Goal: Transaction & Acquisition: Subscribe to service/newsletter

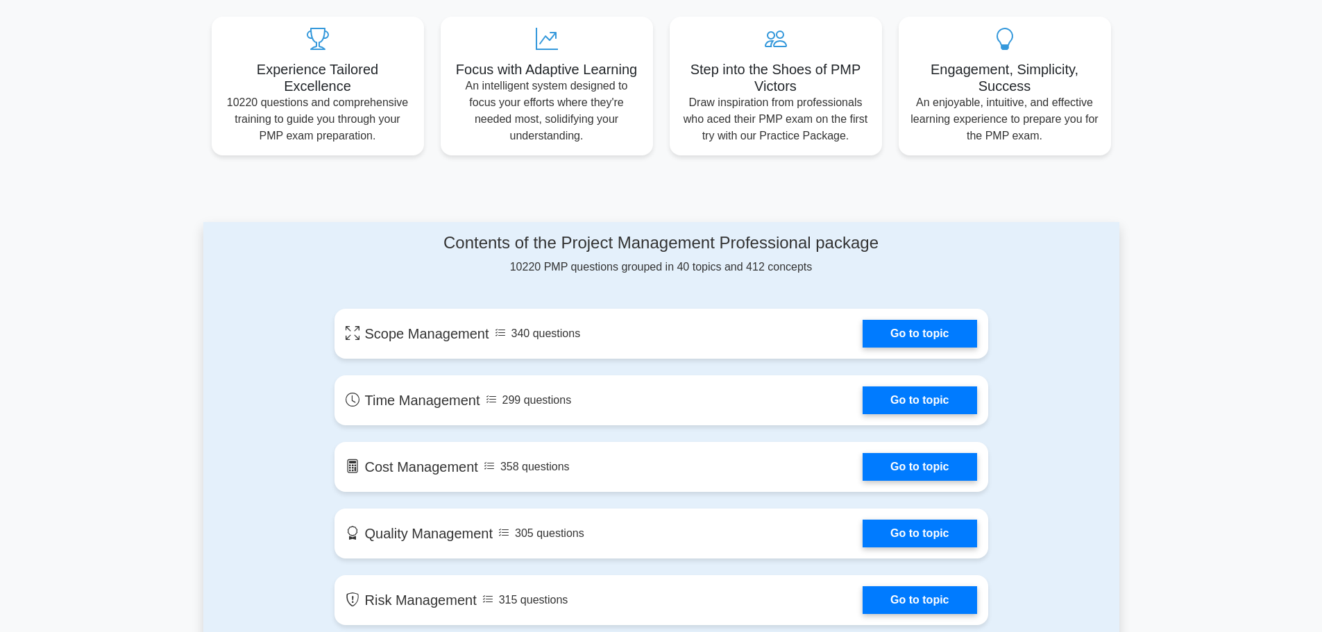
scroll to position [555, 0]
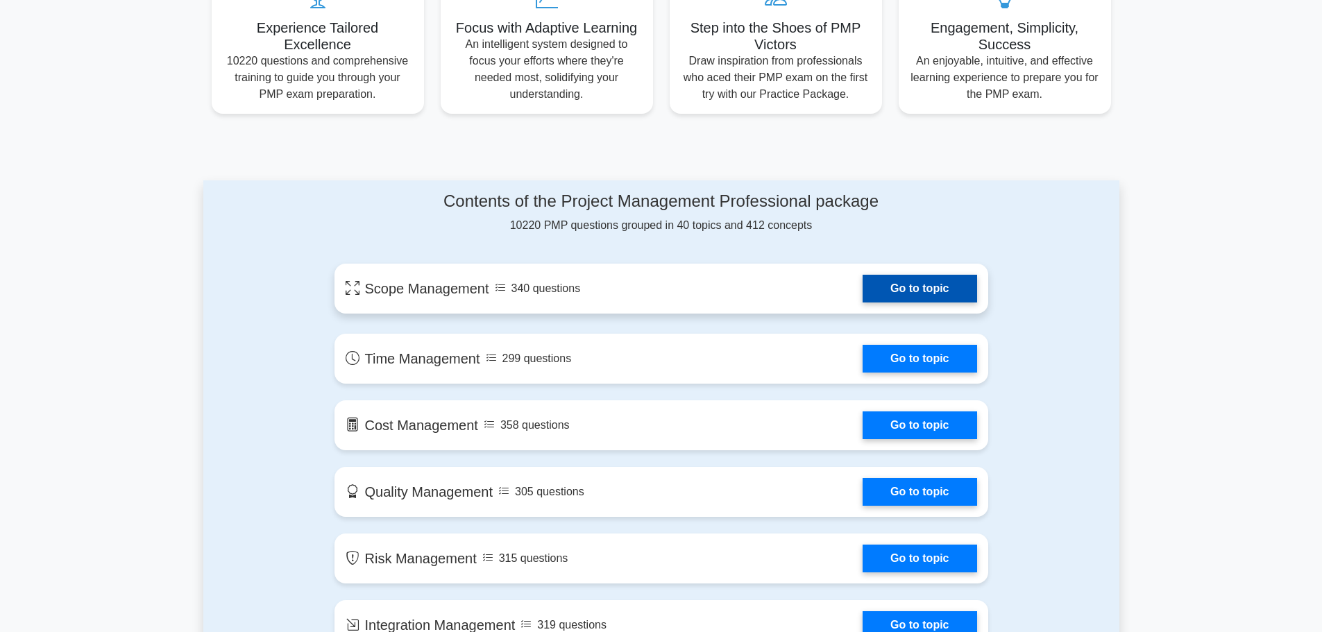
click at [921, 289] on link "Go to topic" at bounding box center [919, 289] width 114 height 28
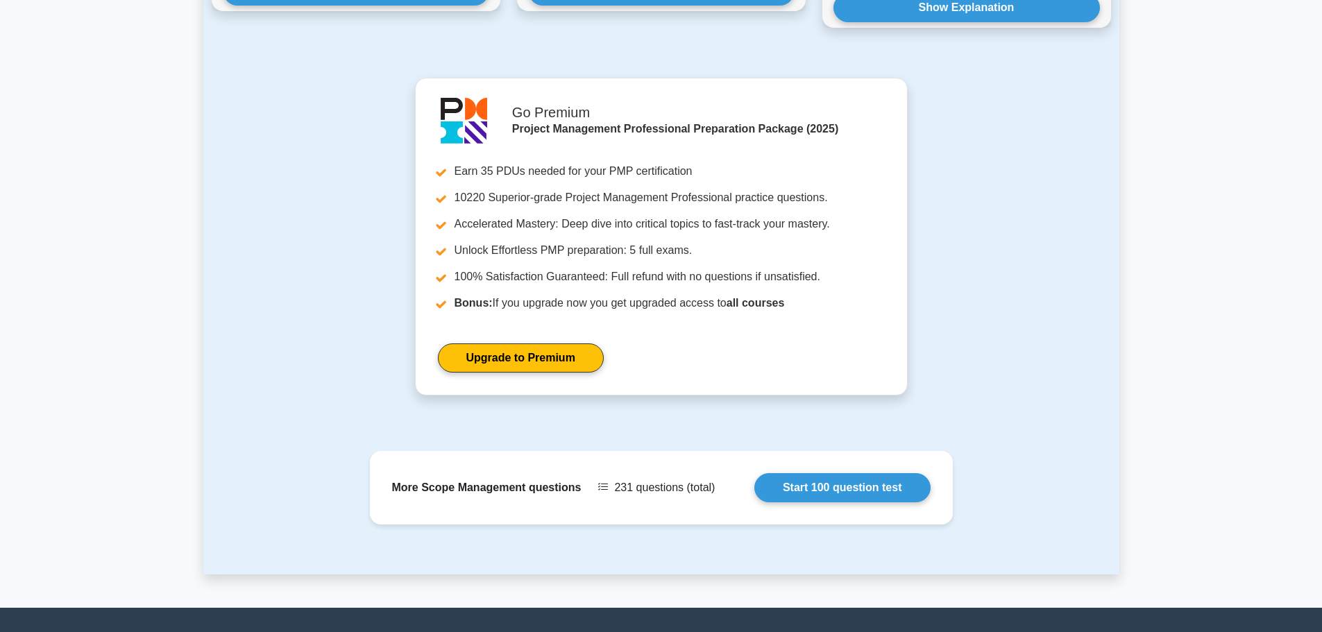
scroll to position [1249, 0]
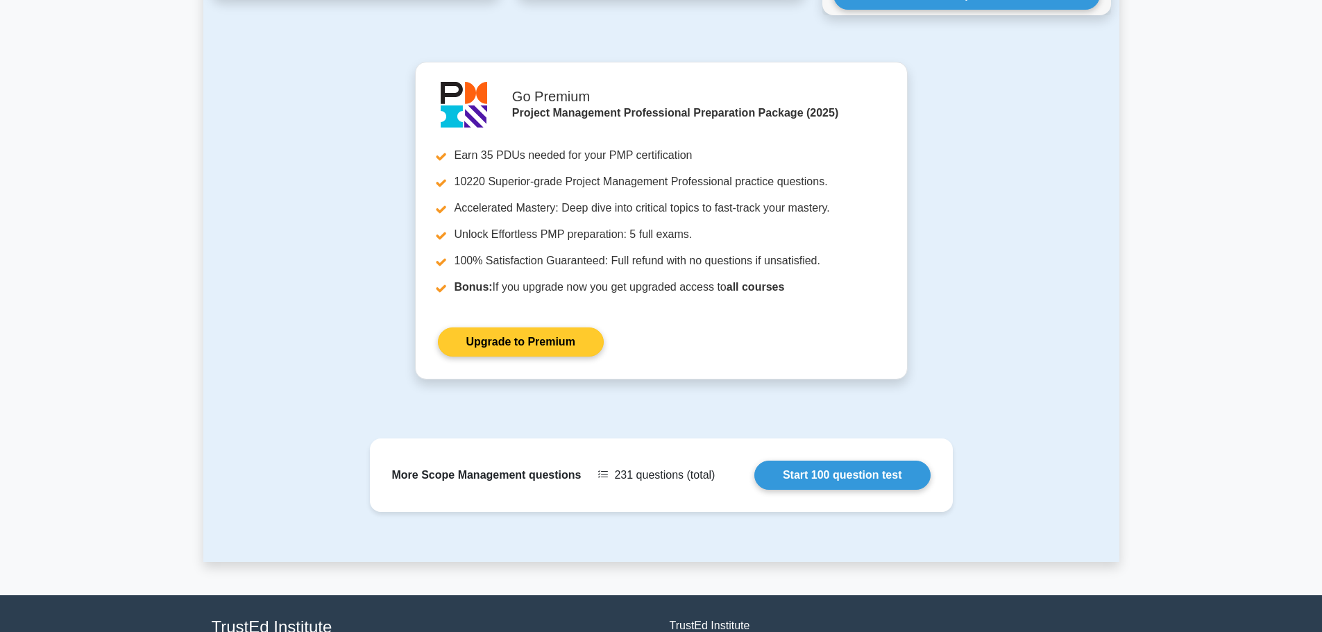
click at [540, 327] on link "Upgrade to Premium" at bounding box center [521, 341] width 166 height 29
